Goal: Complete application form

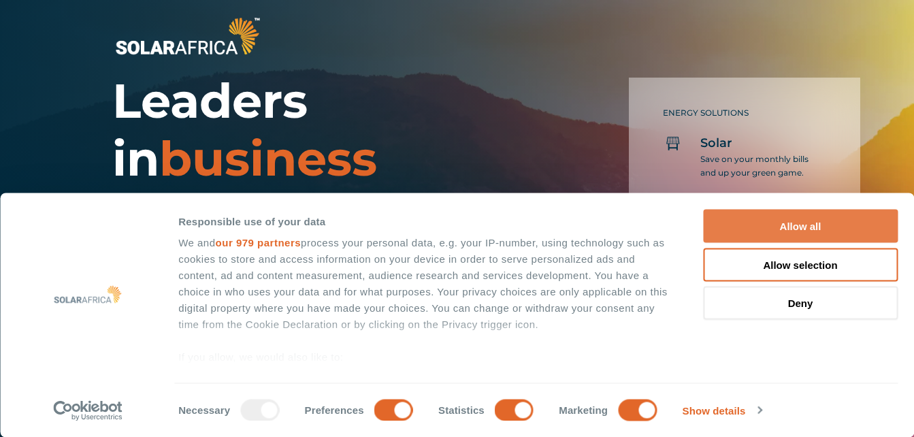
click at [801, 221] on button "Allow all" at bounding box center [800, 226] width 195 height 33
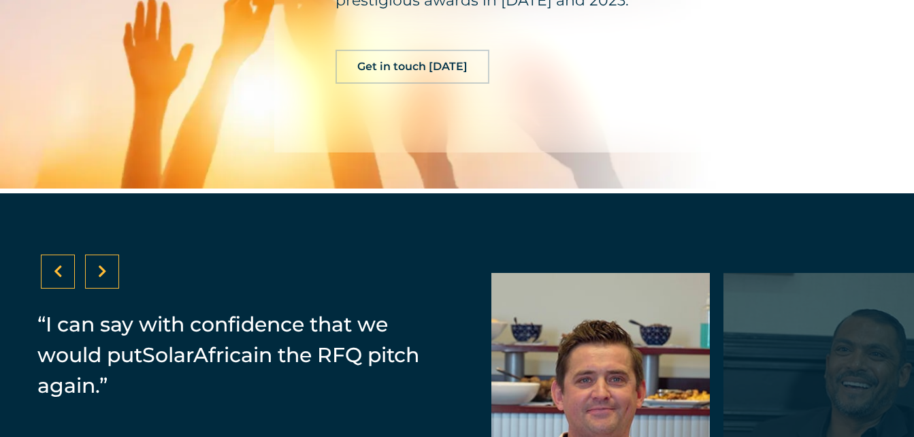
scroll to position [2583, 0]
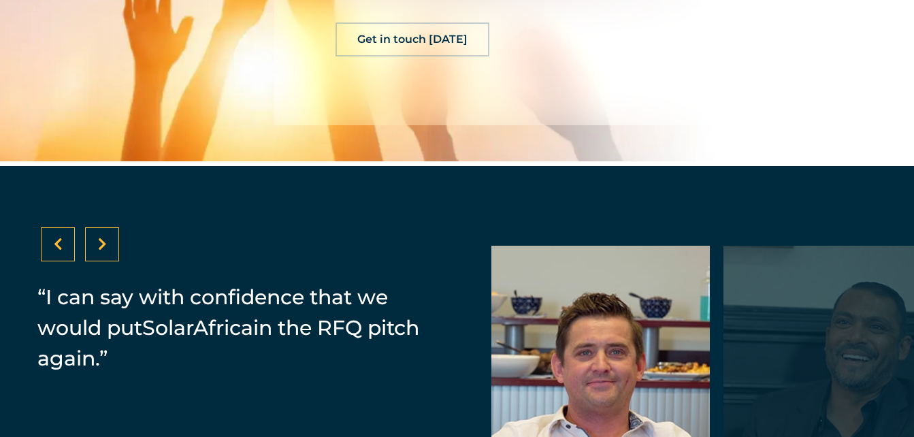
click at [454, 56] on link "Get in touch today" at bounding box center [412, 39] width 154 height 34
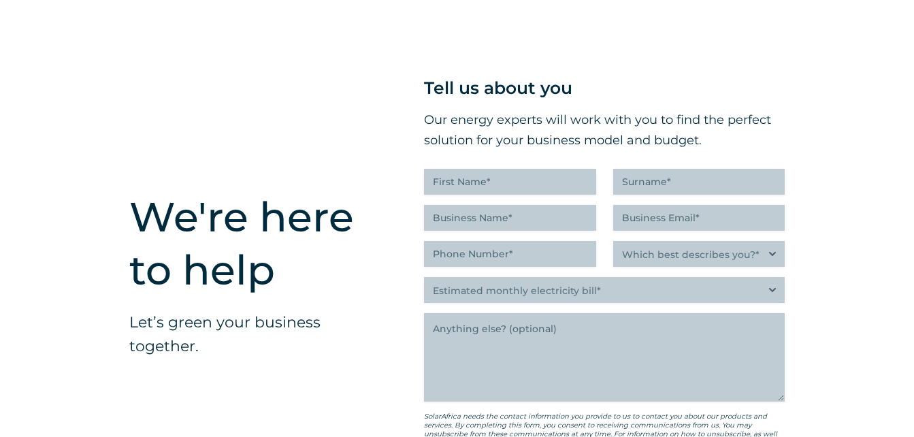
scroll to position [3341, 0]
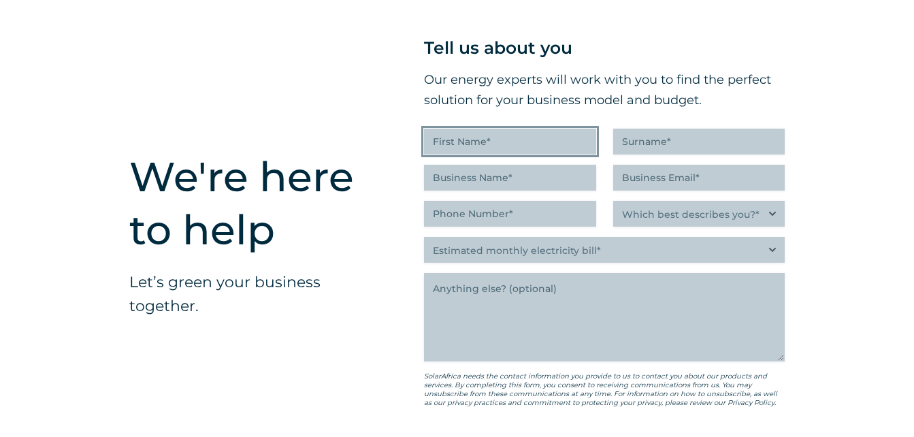
click at [486, 154] on input "First Name (Required)" at bounding box center [509, 142] width 171 height 26
type input "Luxolol"
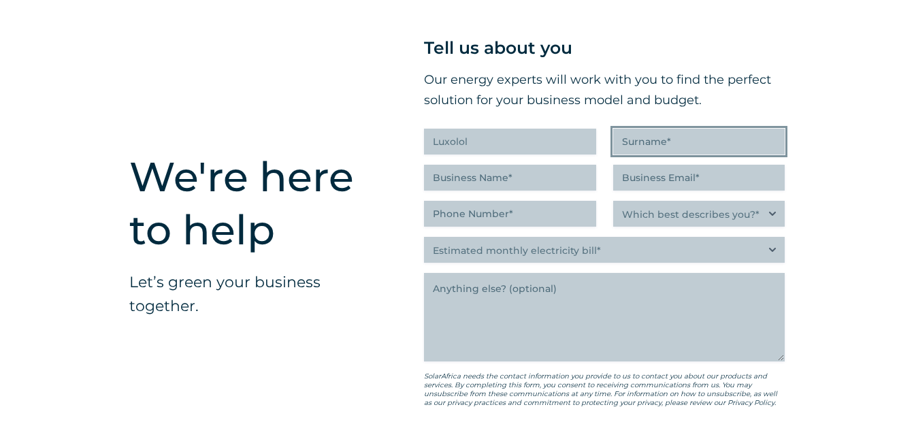
type input "Qoto"
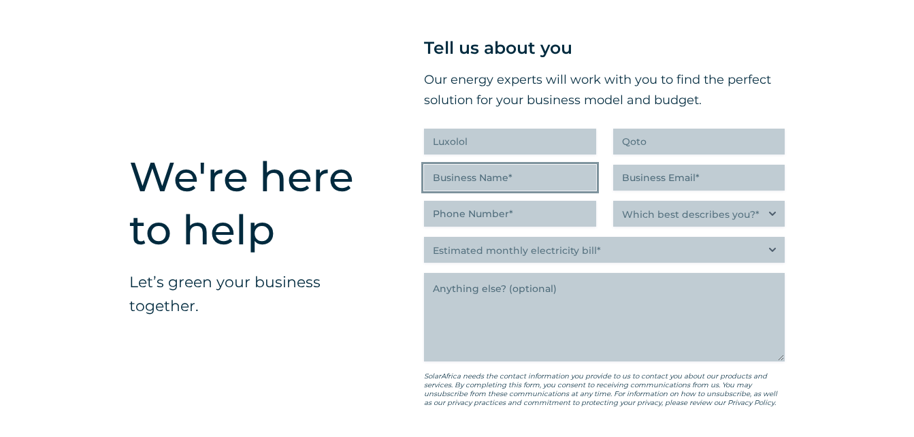
type input "Qoto Contracting cc"
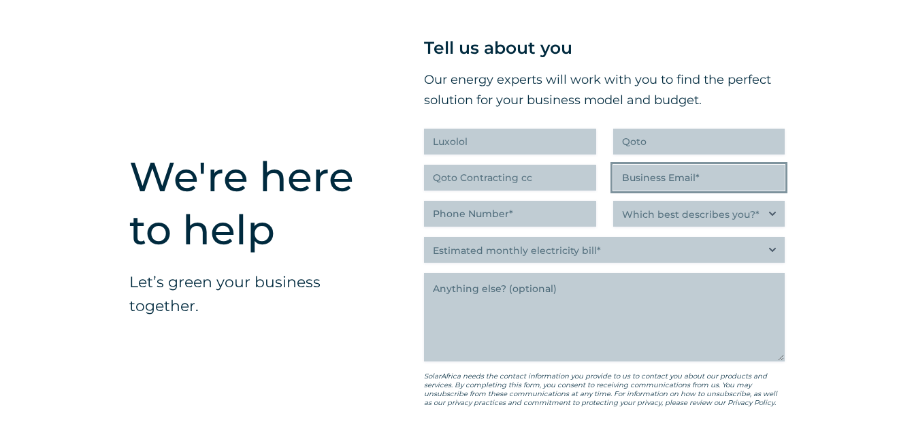
type input "luxolo.qoto@gmail.com"
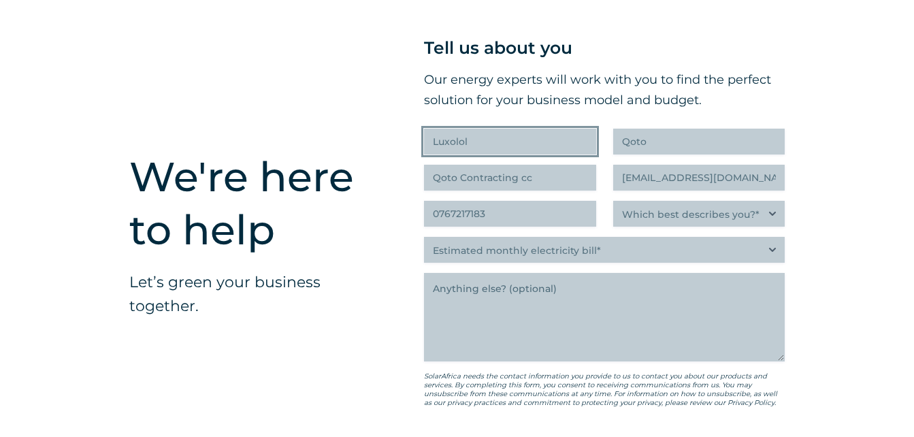
type input "(076) 721-7183"
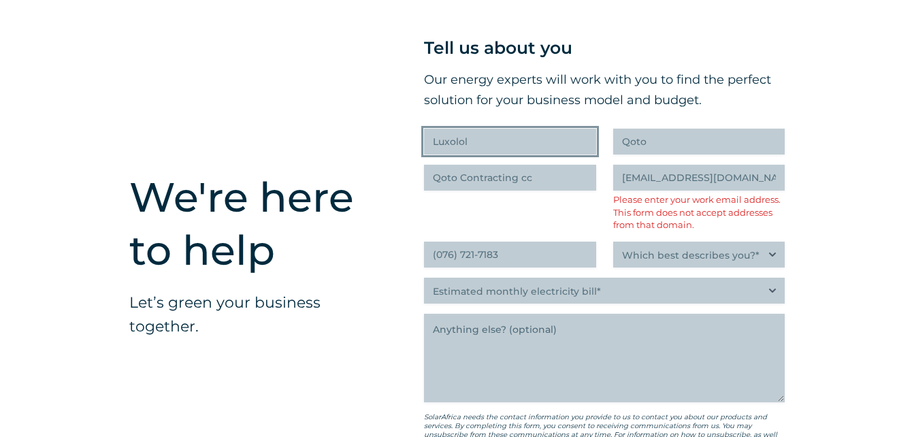
scroll to position [3361, 0]
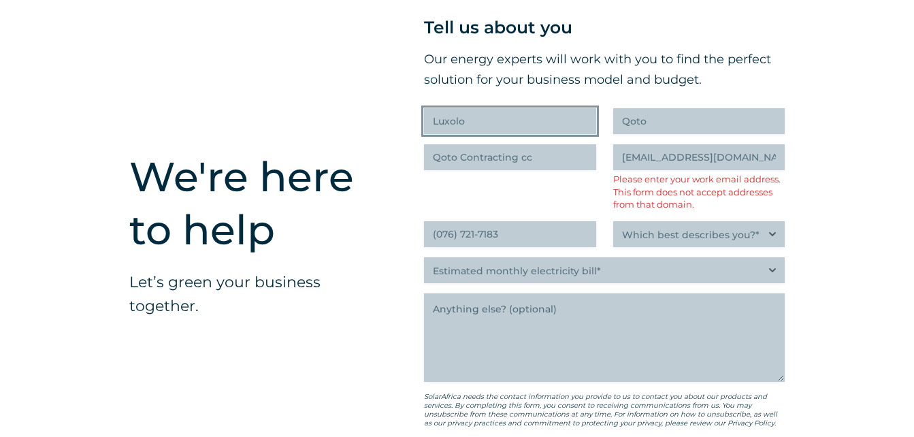
click at [508, 117] on input "Luxolo" at bounding box center [509, 121] width 171 height 26
click at [550, 126] on input "Luxolo" at bounding box center [509, 121] width 171 height 26
type input "Luxolo"
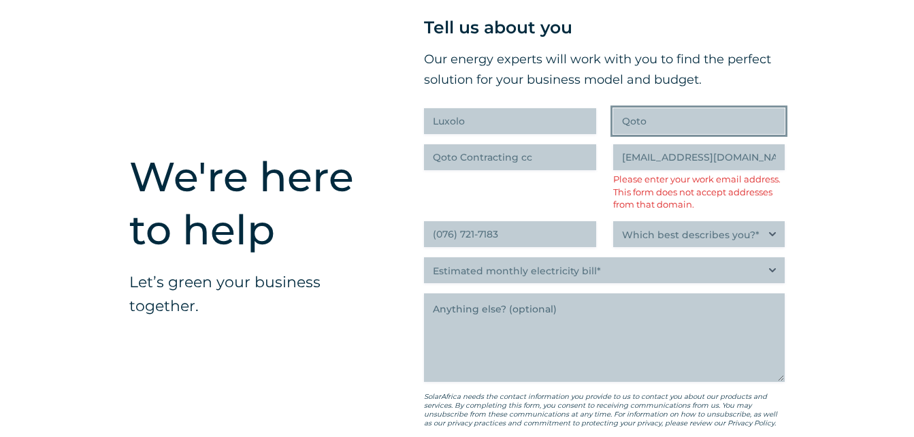
click at [733, 125] on input "Qoto" at bounding box center [698, 121] width 171 height 26
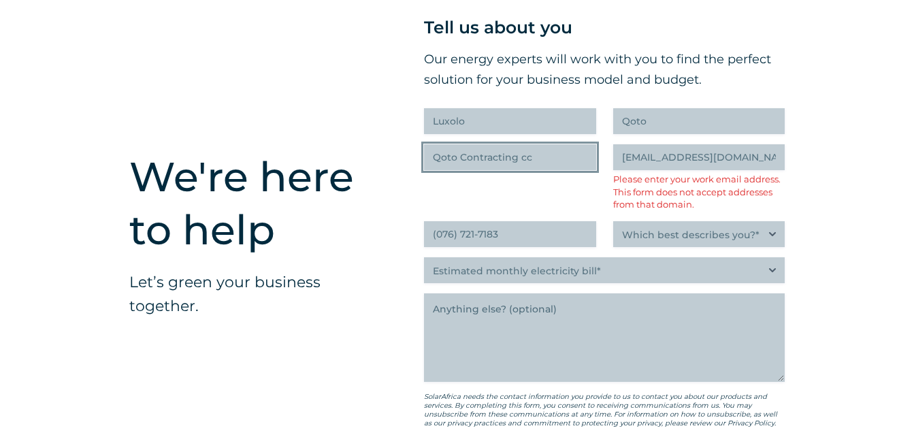
click at [554, 161] on input "Qoto Contracting cc" at bounding box center [509, 157] width 171 height 26
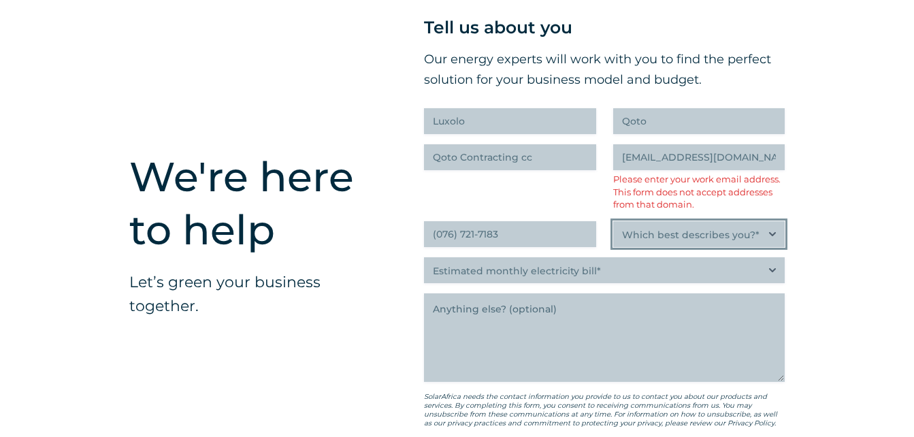
click at [742, 242] on select "Which best describes you?* Researching and identifying the best energy solution…" at bounding box center [698, 234] width 171 height 26
select select "Researching and identifying the best energy solutions on behalf of the business…"
click at [613, 224] on select "Which best describes you?* Researching and identifying the best energy solution…" at bounding box center [698, 234] width 171 height 26
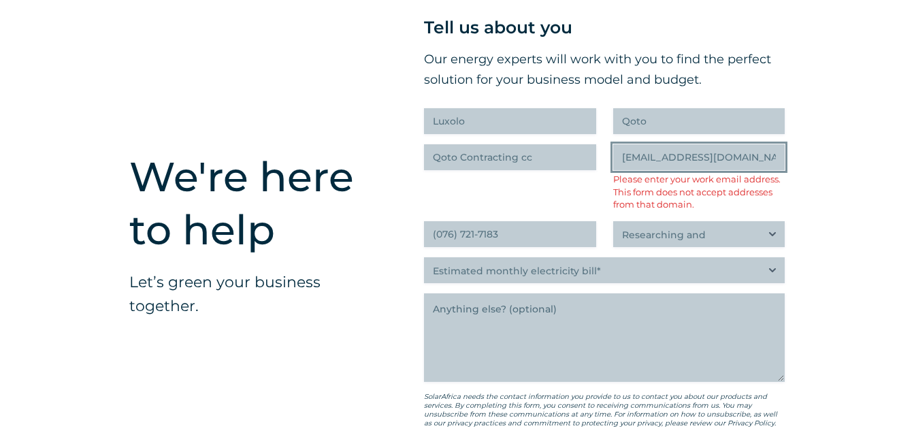
click at [674, 160] on input "luxolo.qoto@gmail.com" at bounding box center [698, 157] width 171 height 26
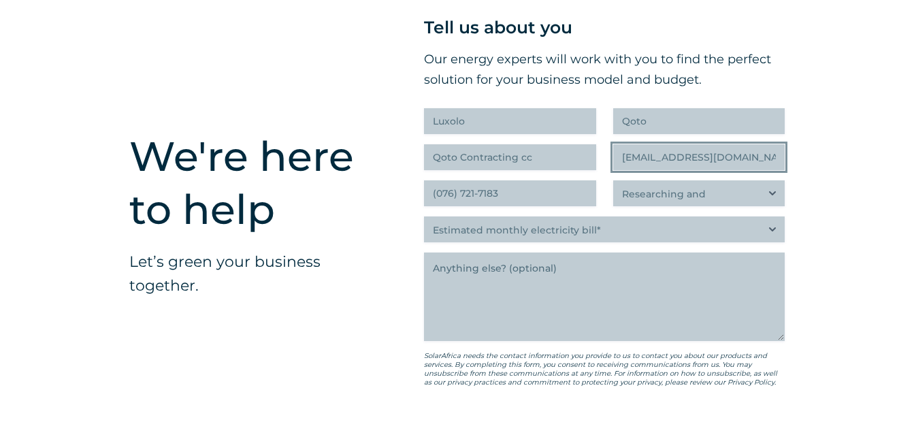
scroll to position [3341, 0]
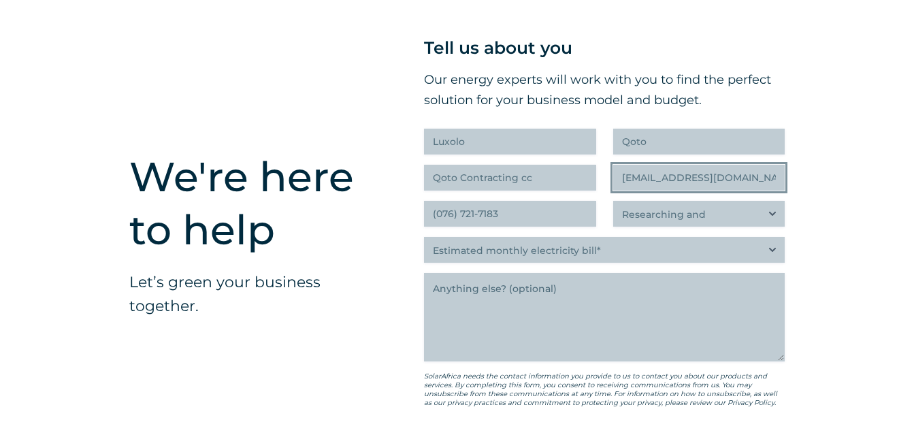
type input "lqoto@adoptaschool.co.za"
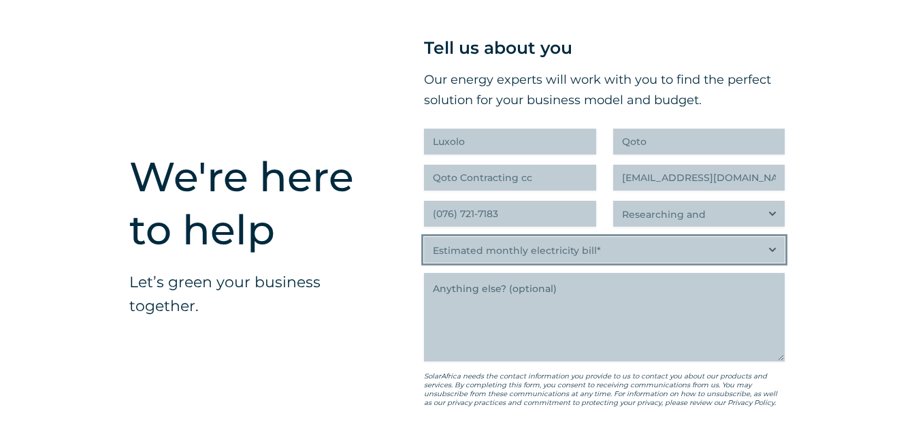
click at [692, 251] on select "Estimated monthly electricity bill* Less than R500K More than R500K" at bounding box center [604, 250] width 361 height 26
select select "Less than R500K"
click at [424, 240] on select "Estimated monthly electricity bill* Less than R500K More than R500K" at bounding box center [604, 250] width 361 height 26
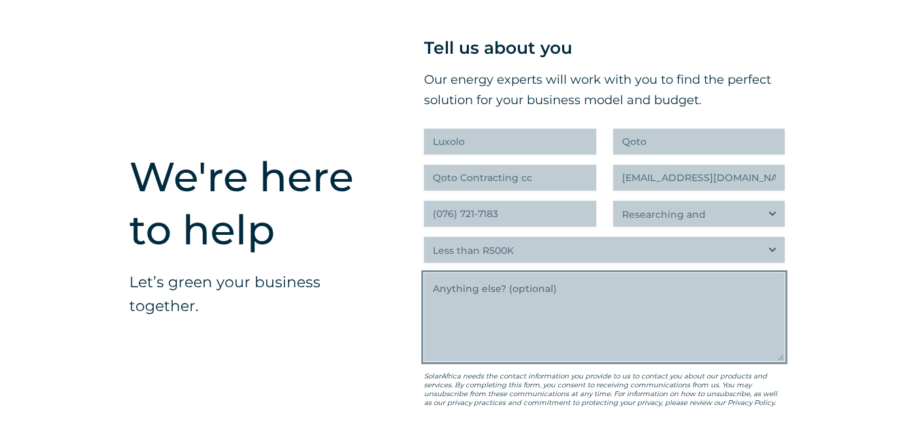
click at [669, 295] on textarea "Anything else" at bounding box center [604, 317] width 361 height 88
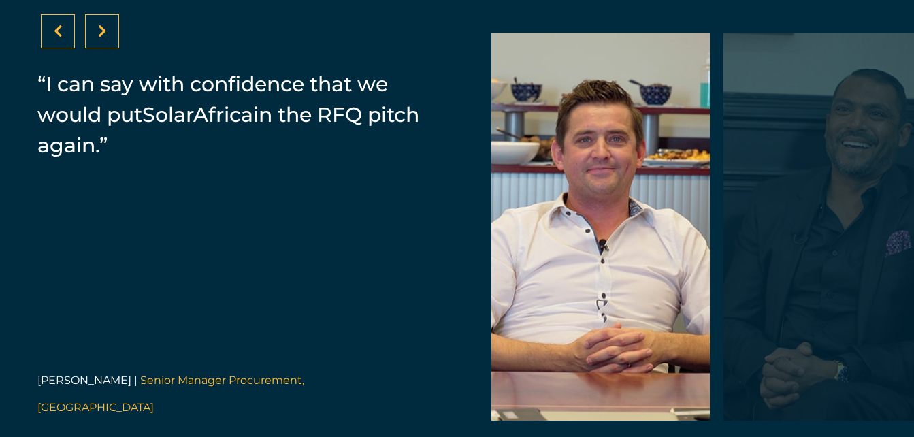
scroll to position [3432, 0]
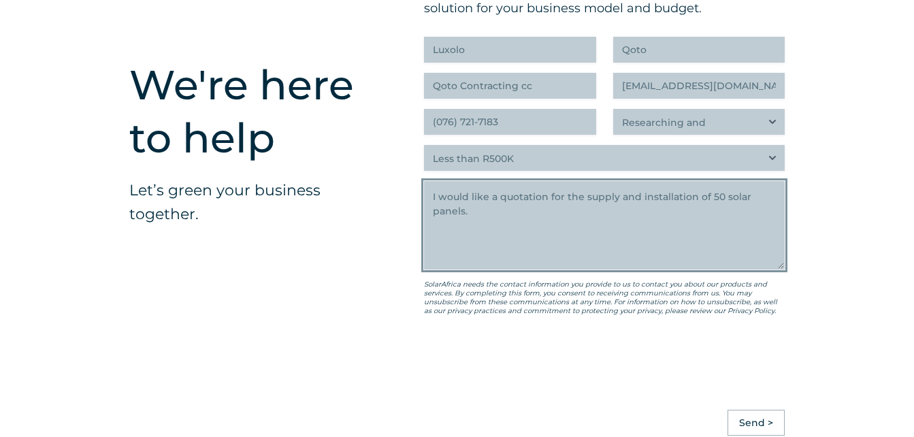
type textarea "I would like a quotation for the supply and installation of 50 solar panels."
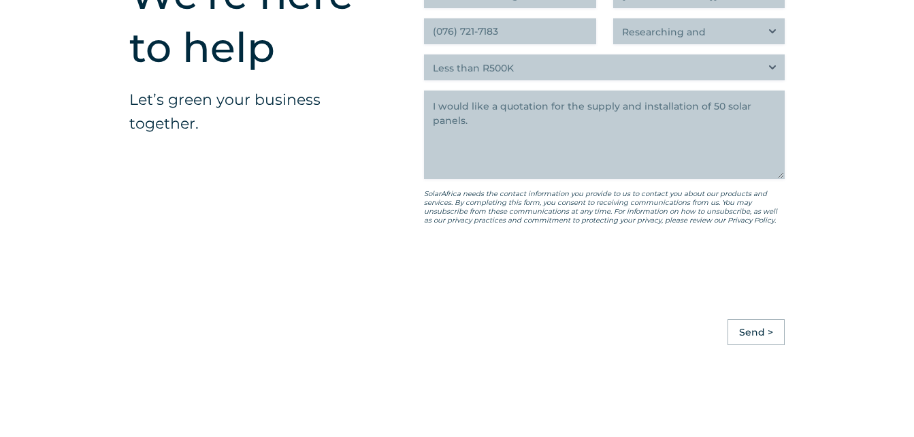
scroll to position [3577, 0]
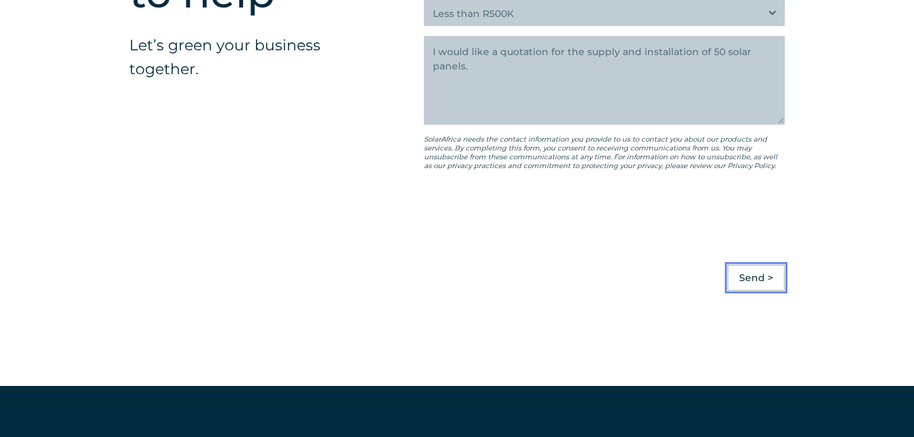
click at [747, 278] on input "Send >" at bounding box center [755, 278] width 57 height 26
